Goal: Task Accomplishment & Management: Use online tool/utility

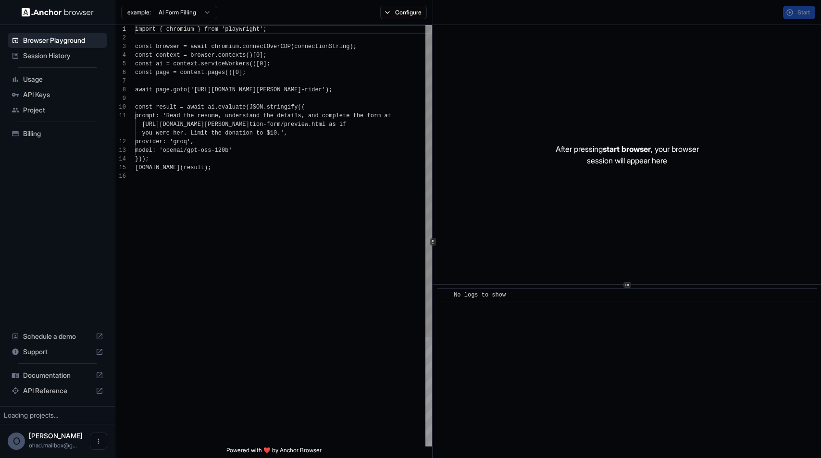
scroll to position [87, 0]
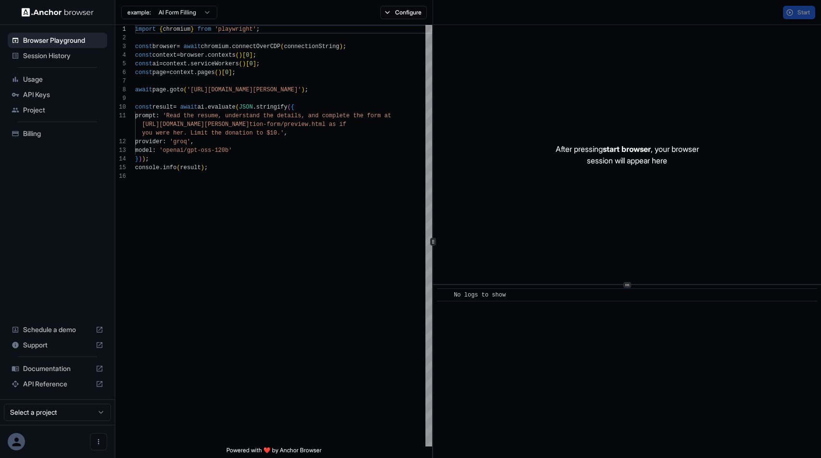
scroll to position [87, 0]
click at [66, 412] on html "Browser Playground Session History Usage API Keys Project Billing Schedule a de…" at bounding box center [410, 229] width 821 height 458
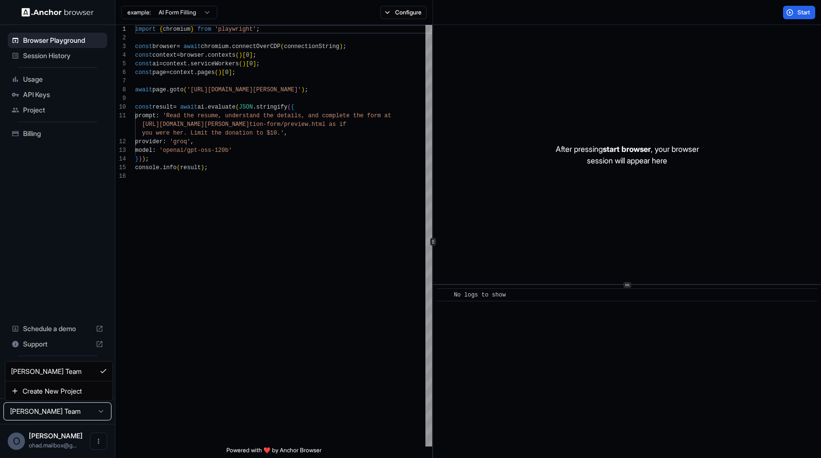
click at [164, 389] on html "Browser Playground Session History Usage API Keys Project Billing Schedule a de…" at bounding box center [410, 229] width 821 height 458
